Goal: Use online tool/utility: Utilize a website feature to perform a specific function

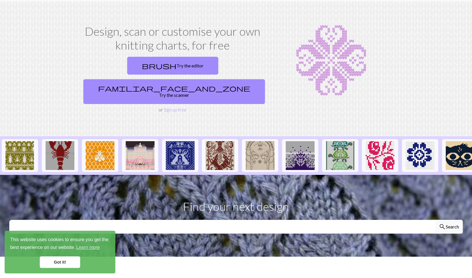
scroll to position [16, 0]
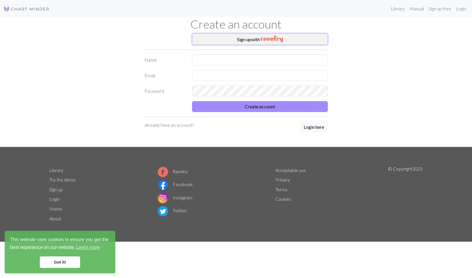
click at [246, 43] on button "Sign up with" at bounding box center [260, 39] width 136 height 12
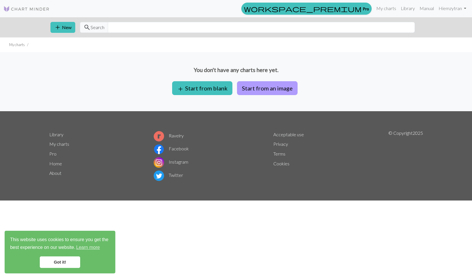
click at [255, 90] on button "Start from an image" at bounding box center [267, 88] width 61 height 14
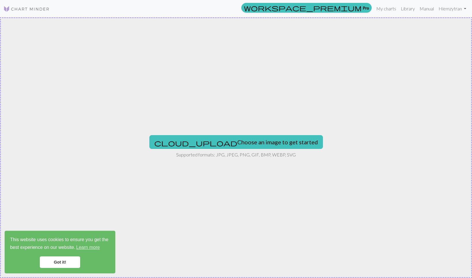
click at [229, 118] on div "cloud_upload Choose an image to get started Supported formats: JPG, JPEG, PNG, …" at bounding box center [236, 147] width 472 height 261
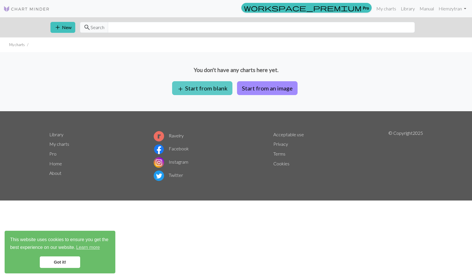
click at [202, 87] on button "add Start from blank" at bounding box center [202, 88] width 60 height 14
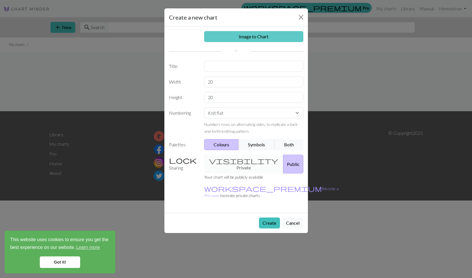
click at [247, 36] on link "Image to Chart" at bounding box center [253, 36] width 99 height 11
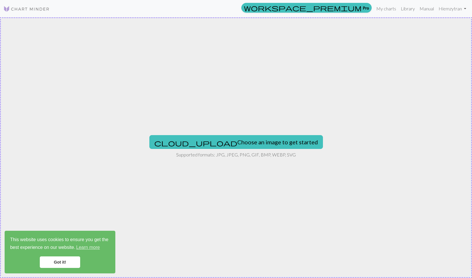
click at [63, 261] on link "Got it!" at bounding box center [60, 263] width 40 height 12
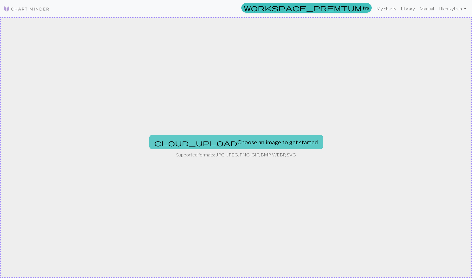
click at [206, 141] on button "cloud_upload Choose an image to get started" at bounding box center [235, 142] width 173 height 14
type input "C:\fakepath\vneck1_medium2.jpg"
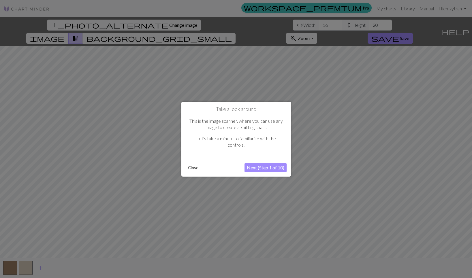
click at [195, 167] on button "Close" at bounding box center [193, 167] width 15 height 9
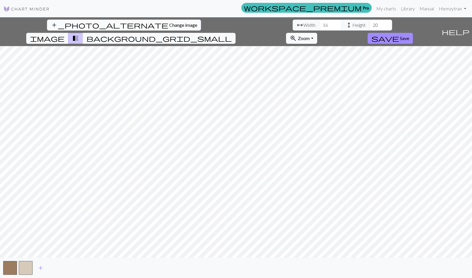
click at [169, 27] on span "Change image" at bounding box center [183, 24] width 28 height 5
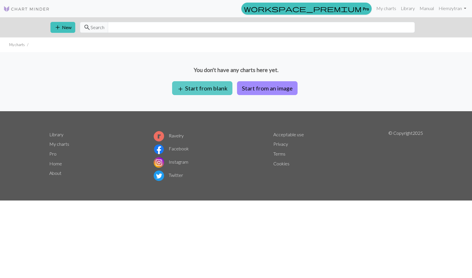
click at [195, 85] on button "add Start from blank" at bounding box center [202, 88] width 60 height 14
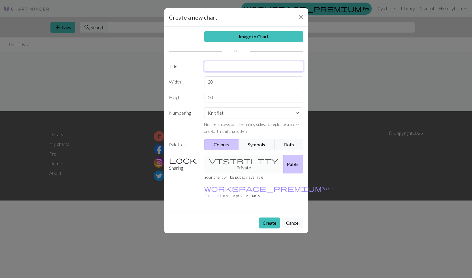
click at [214, 67] on input "text" at bounding box center [253, 66] width 99 height 11
type input "Slipover V Neck"
click at [223, 118] on select "Knit flat Knit in the round Lace knitting Cross stitch" at bounding box center [253, 113] width 99 height 11
select select "round"
click at [268, 218] on button "Create" at bounding box center [269, 223] width 21 height 11
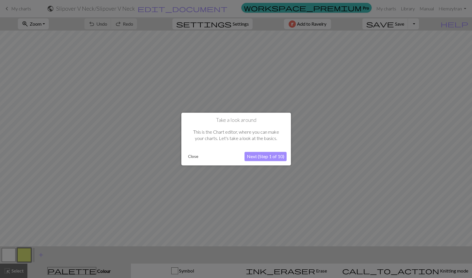
click at [267, 158] on button "Next (Step 1 of 10)" at bounding box center [265, 156] width 42 height 9
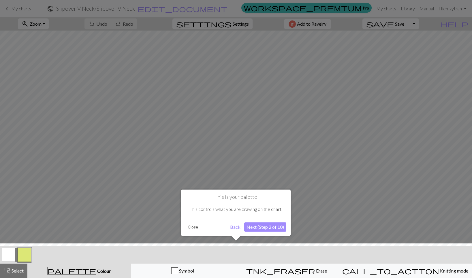
click at [257, 226] on button "Next (Step 2 of 10)" at bounding box center [265, 226] width 42 height 9
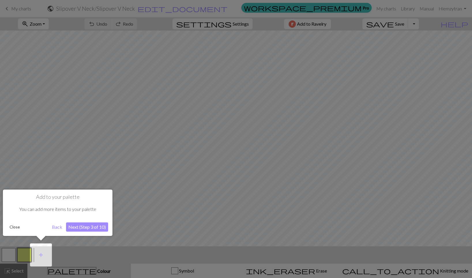
click at [88, 227] on button "Next (Step 3 of 10)" at bounding box center [87, 226] width 42 height 9
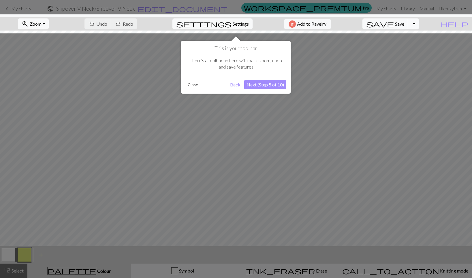
click at [272, 81] on button "Next (Step 5 of 10)" at bounding box center [265, 84] width 42 height 9
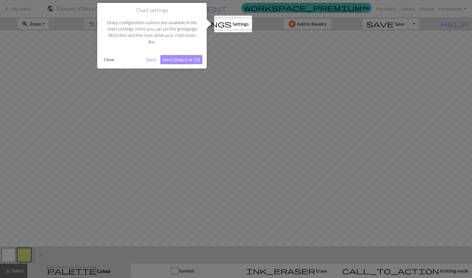
click at [187, 58] on button "Next (Step 6 of 10)" at bounding box center [181, 59] width 42 height 9
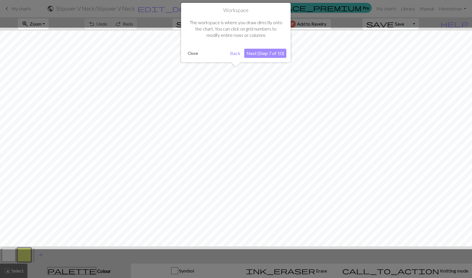
click at [258, 55] on button "Next (Step 7 of 10)" at bounding box center [265, 53] width 42 height 9
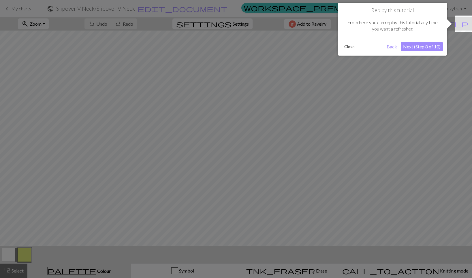
click at [417, 47] on button "Next (Step 8 of 10)" at bounding box center [422, 46] width 42 height 9
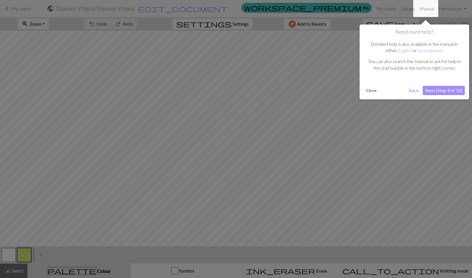
click at [432, 90] on button "Next (Step 9 of 10)" at bounding box center [444, 90] width 42 height 9
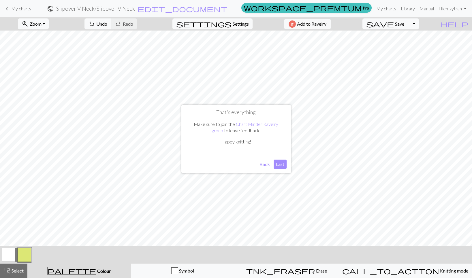
click at [279, 164] on button "Last" at bounding box center [280, 164] width 13 height 9
